Goal: Navigation & Orientation: Understand site structure

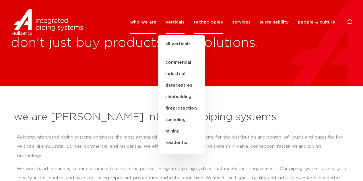
click at [207, 21] on link "technologies" at bounding box center [208, 22] width 29 height 23
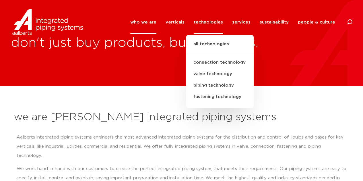
click at [146, 21] on link "who we are" at bounding box center [143, 22] width 26 height 23
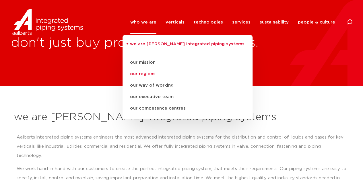
click at [150, 75] on link "our regions" at bounding box center [187, 73] width 130 height 11
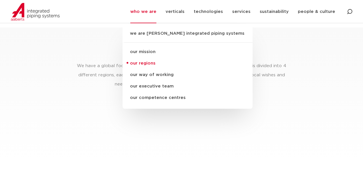
scroll to position [857, 0]
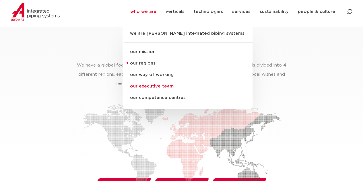
click at [150, 85] on link "our executive team" at bounding box center [187, 86] width 130 height 11
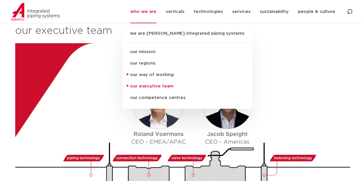
scroll to position [625, 0]
click at [304, 70] on img at bounding box center [183, 138] width 337 height 190
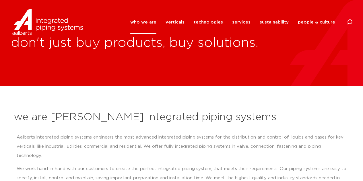
scroll to position [6, 0]
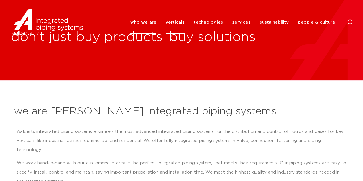
click at [184, 23] on link "verticals" at bounding box center [174, 22] width 19 height 23
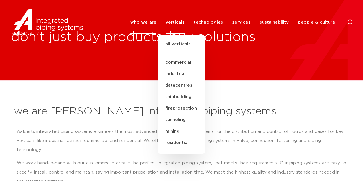
click at [153, 21] on link "who we are" at bounding box center [143, 22] width 26 height 23
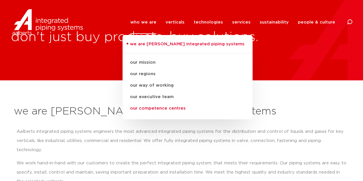
click at [155, 107] on link "our competence centres" at bounding box center [187, 108] width 130 height 11
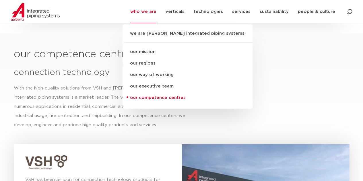
scroll to position [1505, 0]
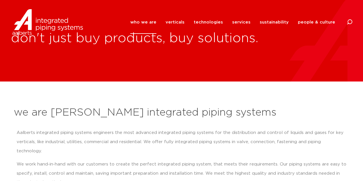
scroll to position [0, 0]
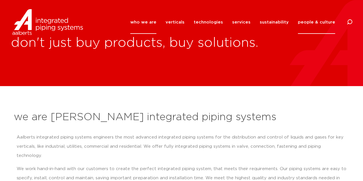
click at [306, 19] on link "people & culture" at bounding box center [316, 22] width 37 height 23
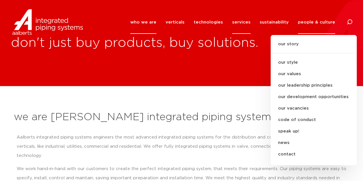
click at [240, 22] on link "services" at bounding box center [241, 22] width 18 height 23
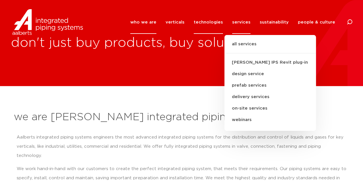
click at [210, 21] on link "technologies" at bounding box center [208, 22] width 29 height 23
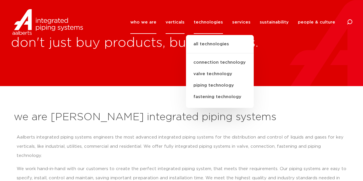
click at [184, 21] on link "verticals" at bounding box center [174, 22] width 19 height 23
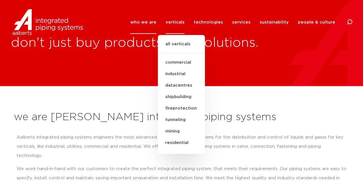
click at [156, 22] on link "who we are" at bounding box center [143, 22] width 26 height 23
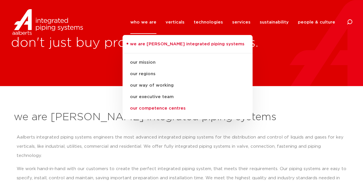
click at [149, 106] on link "our competence centres" at bounding box center [187, 108] width 130 height 11
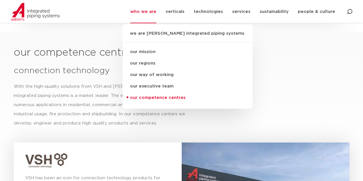
scroll to position [1505, 0]
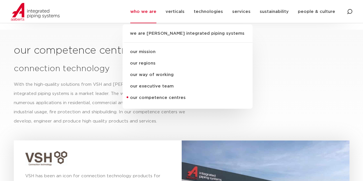
click at [293, 63] on h2 "connection technology" at bounding box center [181, 68] width 335 height 11
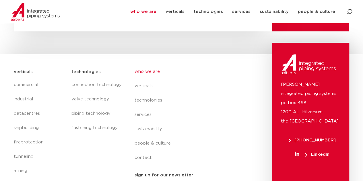
scroll to position [0, 0]
